Goal: Task Accomplishment & Management: Complete application form

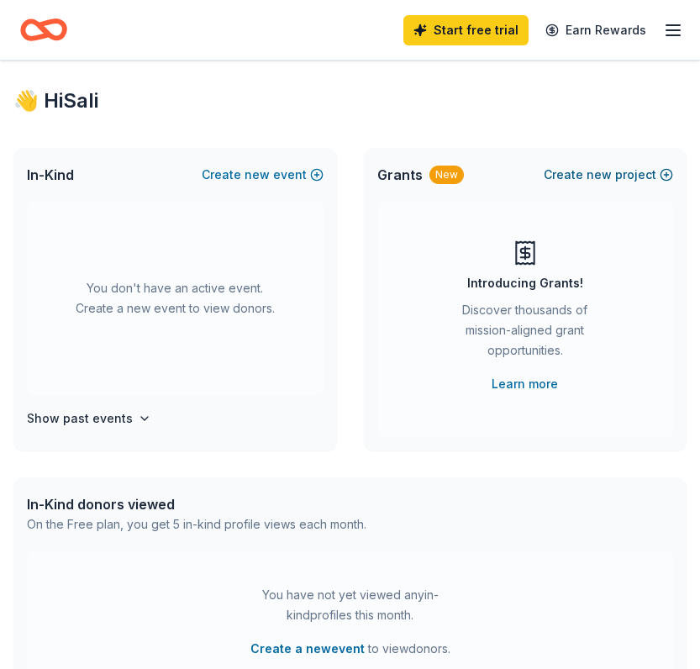
scroll to position [0, 2]
click at [589, 176] on button "Create new project" at bounding box center [607, 175] width 129 height 20
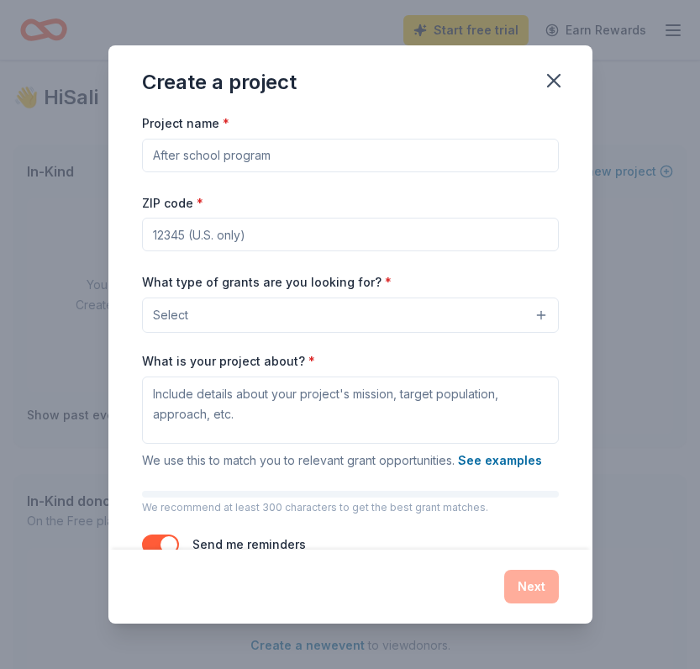
click at [249, 160] on input "Project name *" at bounding box center [350, 156] width 417 height 34
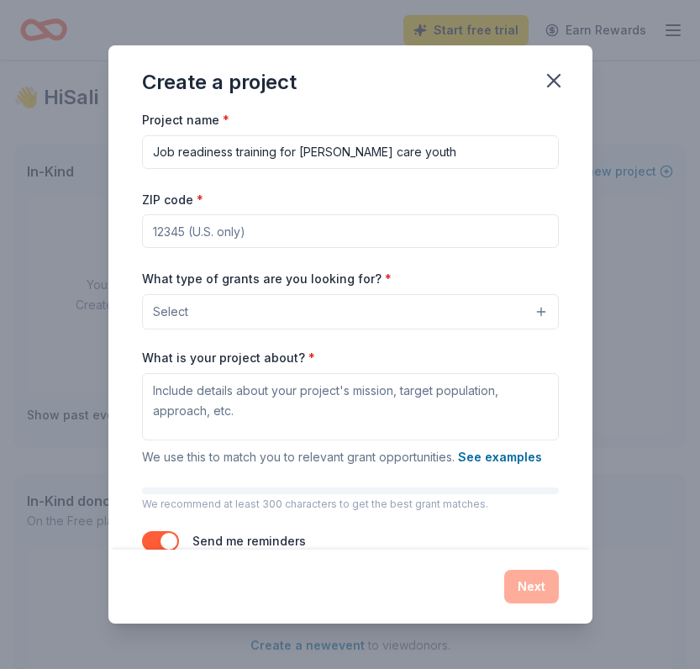
drag, startPoint x: 412, startPoint y: 150, endPoint x: 122, endPoint y: 148, distance: 290.6
click at [122, 148] on div "Project name * Job readiness training for [PERSON_NAME] care youth ZIP code * W…" at bounding box center [350, 331] width 484 height 437
type input "Job readiness training for [PERSON_NAME] care youth"
click at [536, 312] on button "Select" at bounding box center [350, 311] width 417 height 35
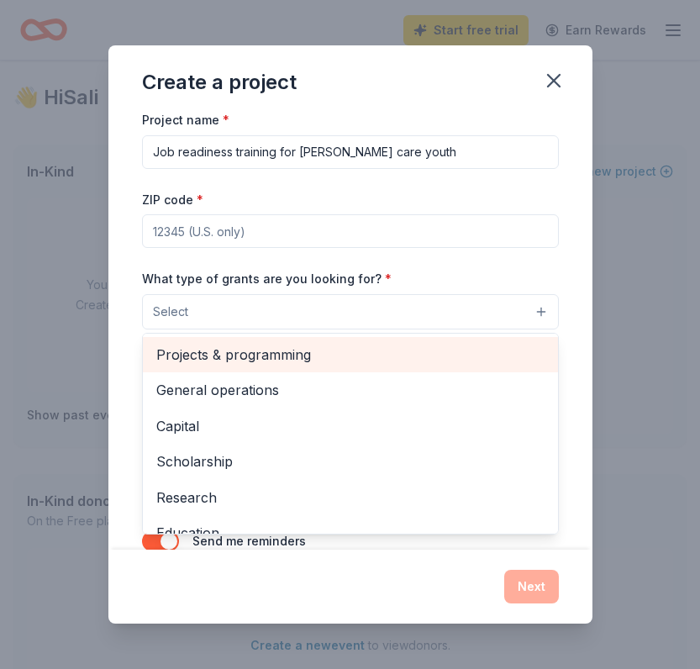
click at [338, 354] on span "Projects & programming" at bounding box center [350, 354] width 388 height 22
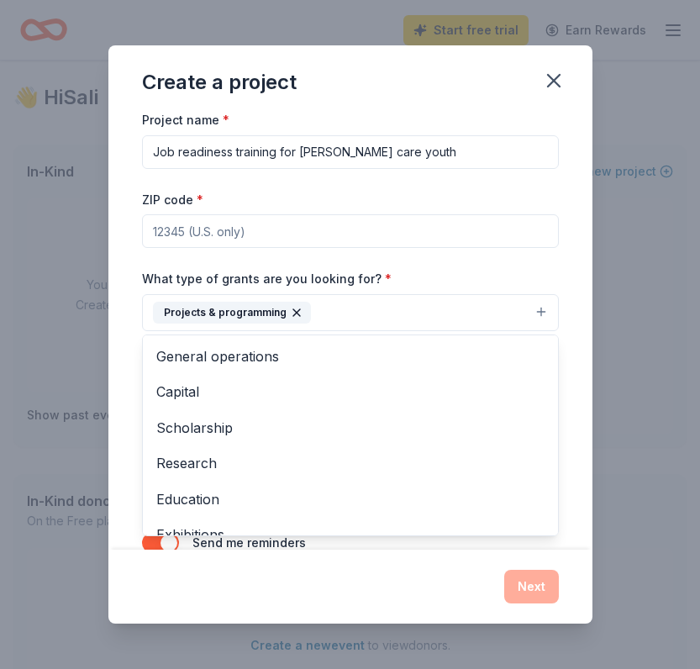
click at [275, 231] on div "Project name * Job readiness training for [PERSON_NAME] care youth ZIP code * W…" at bounding box center [350, 340] width 417 height 463
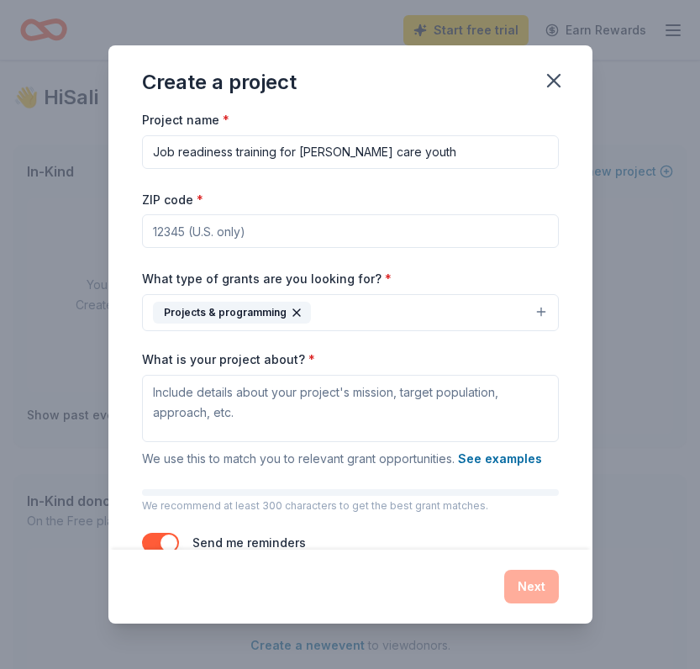
click at [275, 231] on input "ZIP code *" at bounding box center [350, 231] width 417 height 34
type input "91331"
click at [217, 151] on input "Job readiness training for [PERSON_NAME] care youth" at bounding box center [350, 152] width 417 height 34
click at [176, 152] on input "Job readiness training for [PERSON_NAME] care youth" at bounding box center [350, 152] width 417 height 34
drag, startPoint x: 395, startPoint y: 153, endPoint x: 152, endPoint y: 151, distance: 242.7
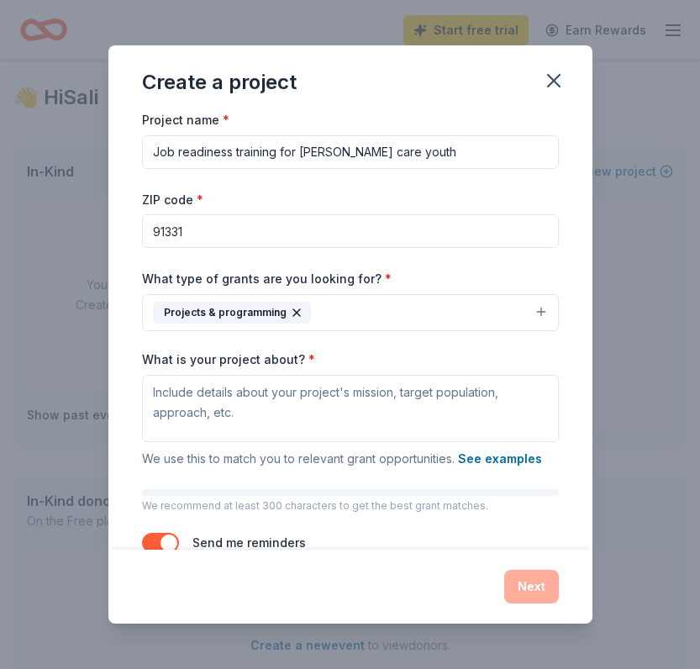
click at [152, 151] on input "Job readiness training for [PERSON_NAME] care youth" at bounding box center [350, 152] width 417 height 34
type input "H"
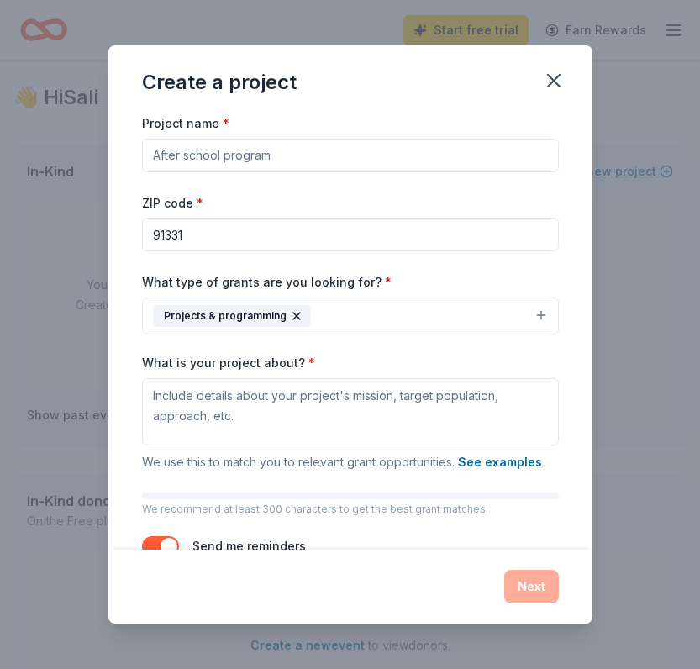
scroll to position [0, 0]
